Goal: Check status

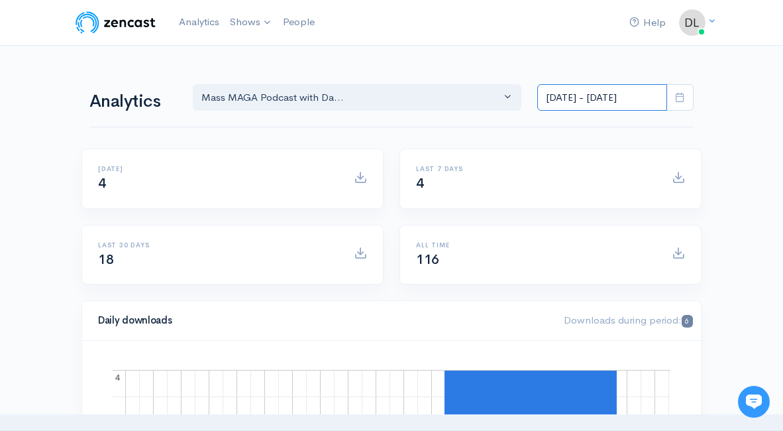
click at [639, 95] on input "[DATE] - [DATE]" at bounding box center [602, 97] width 130 height 27
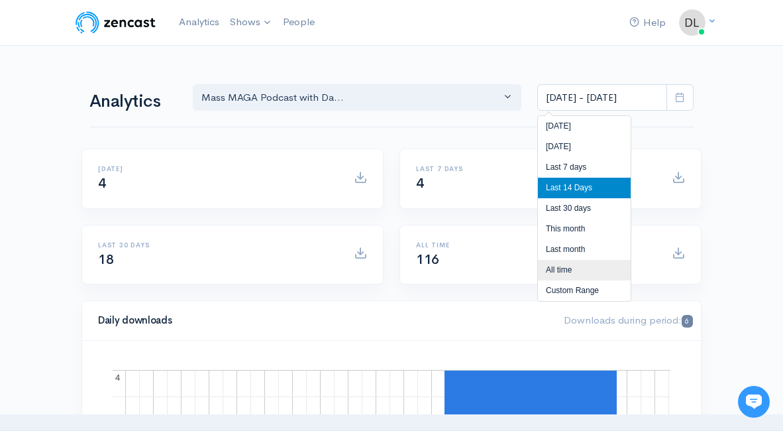
click at [576, 265] on li "All time" at bounding box center [584, 270] width 93 height 21
type input "[DATE] - [DATE]"
